Goal: Browse casually: Explore the website without a specific task or goal

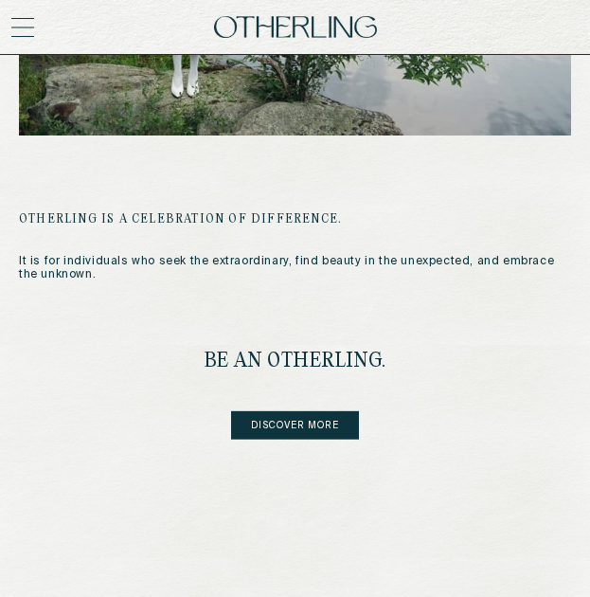
scroll to position [1741, 0]
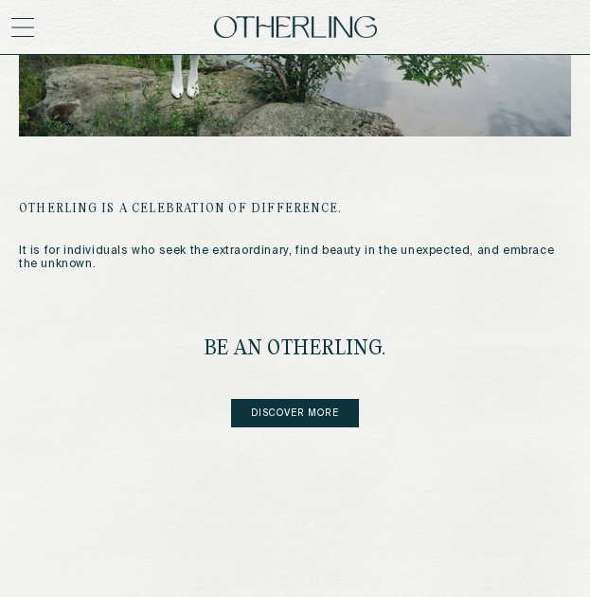
click at [24, 27] on icon at bounding box center [23, 27] width 22 height 0
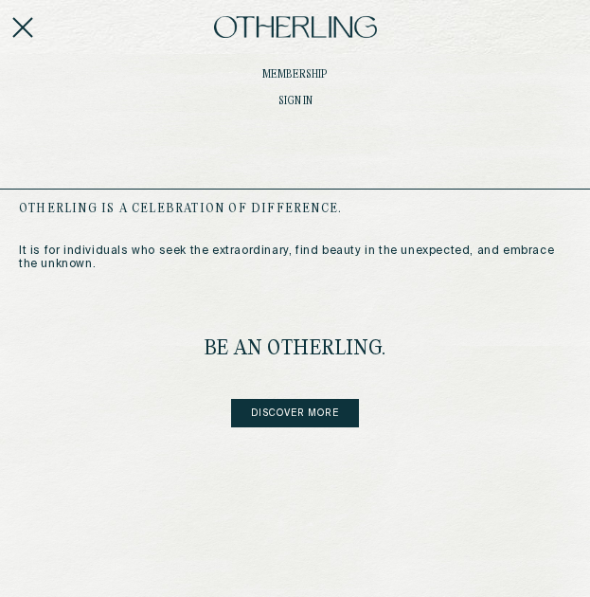
click at [23, 22] on icon at bounding box center [22, 27] width 23 height 23
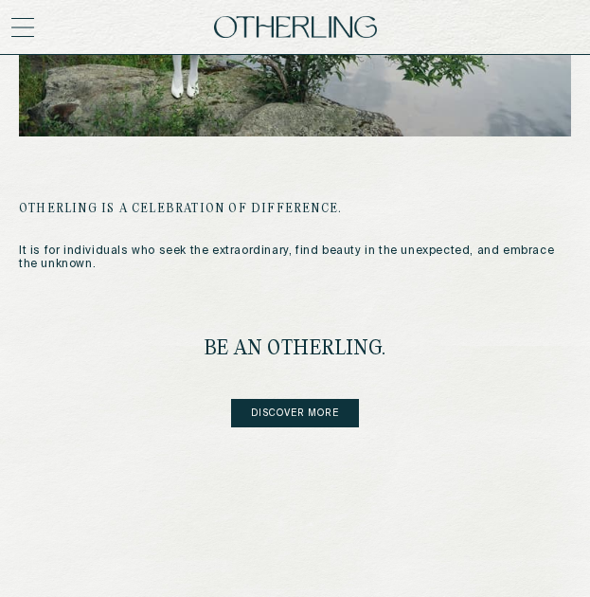
scroll to position [2058, 0]
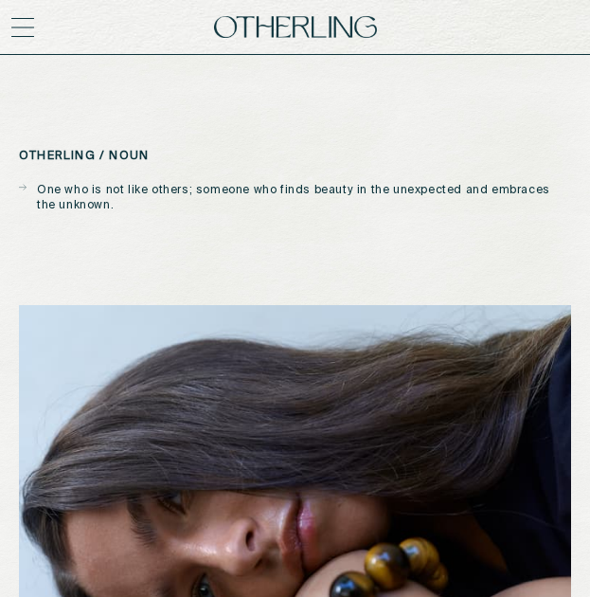
click at [22, 40] on div "A WORLD OF CURATED DISCOVERY." at bounding box center [295, 27] width 590 height 55
click at [21, 14] on div "A WORLD OF CURATED DISCOVERY." at bounding box center [295, 27] width 590 height 55
click at [36, 27] on div "A WORLD OF CURATED DISCOVERY." at bounding box center [295, 27] width 590 height 55
click at [18, 37] on icon at bounding box center [22, 27] width 23 height 23
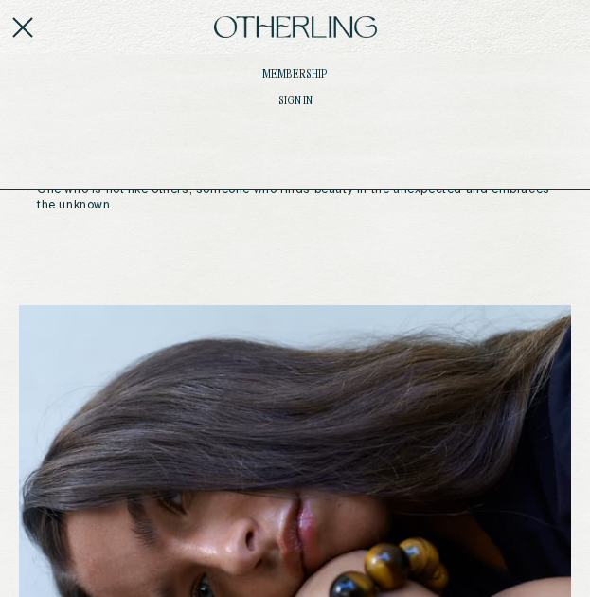
click at [18, 37] on icon at bounding box center [22, 27] width 23 height 23
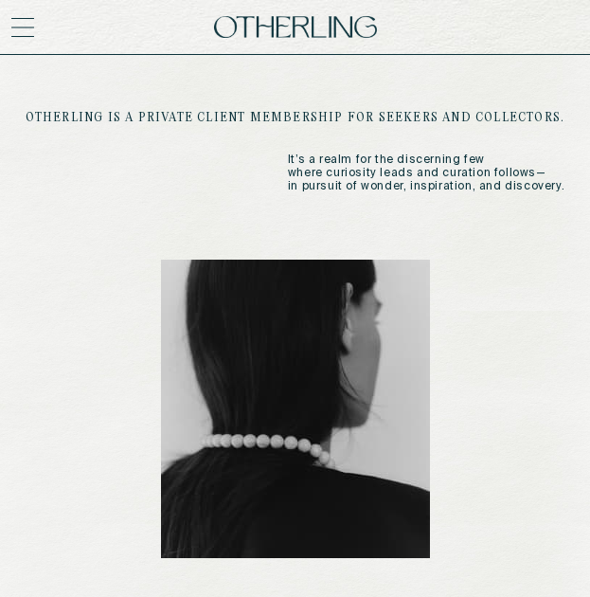
scroll to position [165, 0]
